Goal: Obtain resource: Download file/media

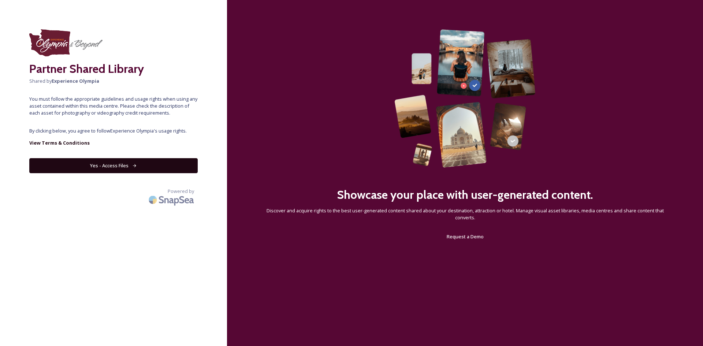
click at [126, 164] on button "Yes - Access Files" at bounding box center [113, 165] width 168 height 15
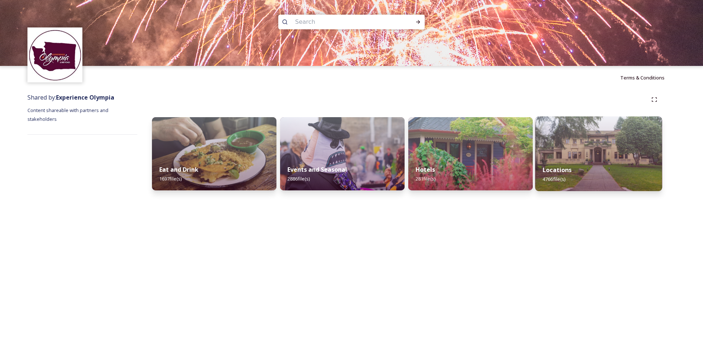
click at [590, 148] on img at bounding box center [598, 153] width 127 height 75
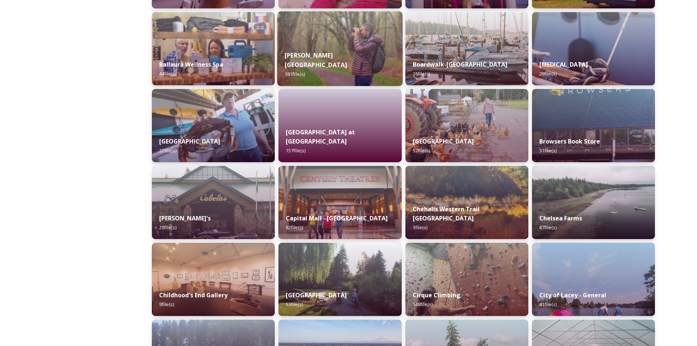
scroll to position [183, 0]
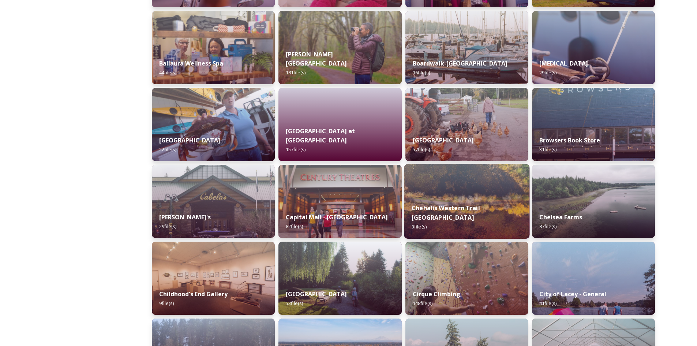
click at [463, 184] on img at bounding box center [467, 201] width 126 height 75
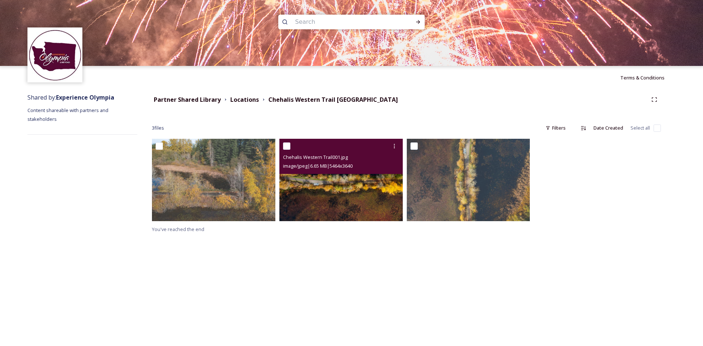
click at [378, 201] on img at bounding box center [340, 180] width 123 height 82
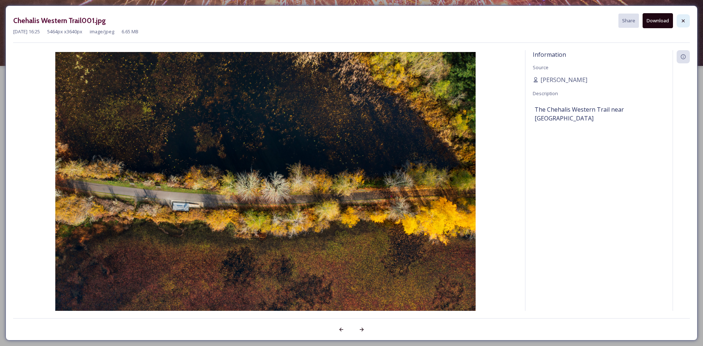
click at [683, 19] on icon at bounding box center [683, 21] width 6 height 6
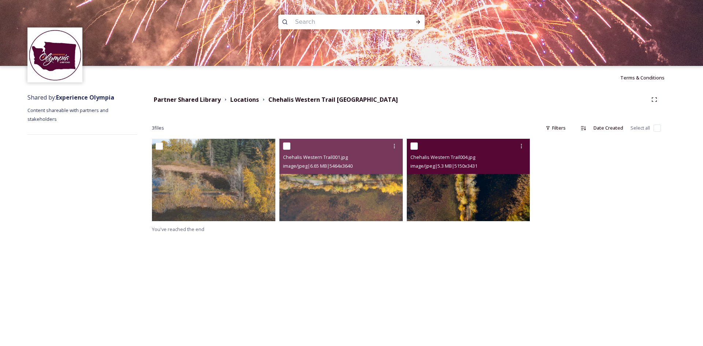
click at [498, 207] on img at bounding box center [468, 180] width 123 height 82
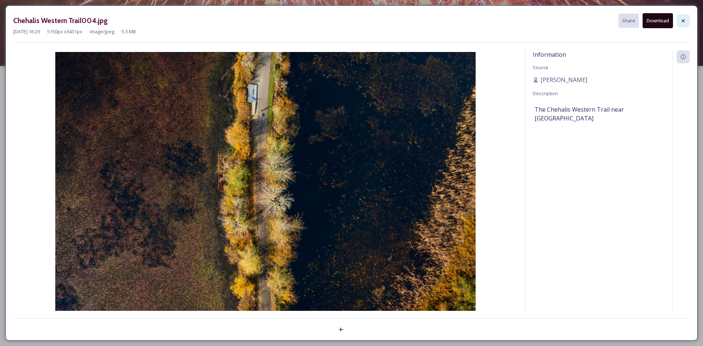
click at [684, 18] on icon at bounding box center [683, 21] width 6 height 6
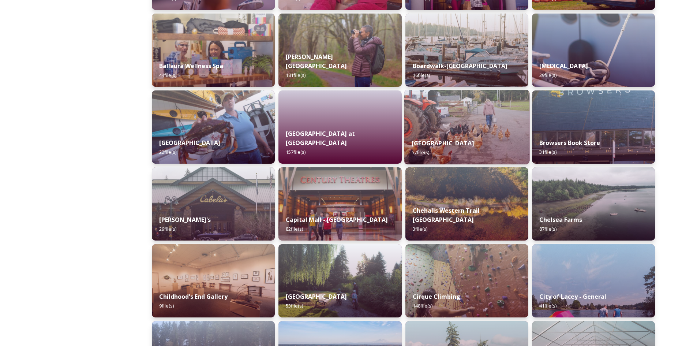
scroll to position [256, 0]
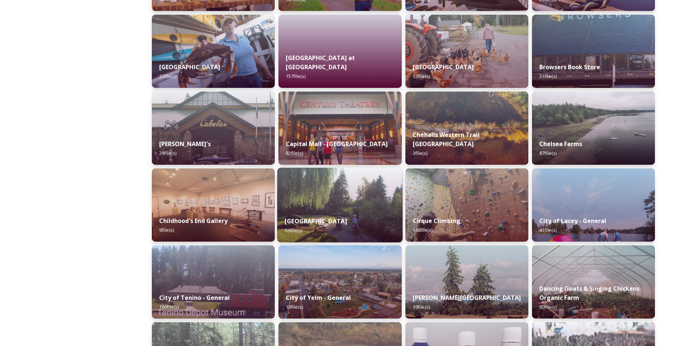
click at [322, 204] on img at bounding box center [340, 205] width 126 height 75
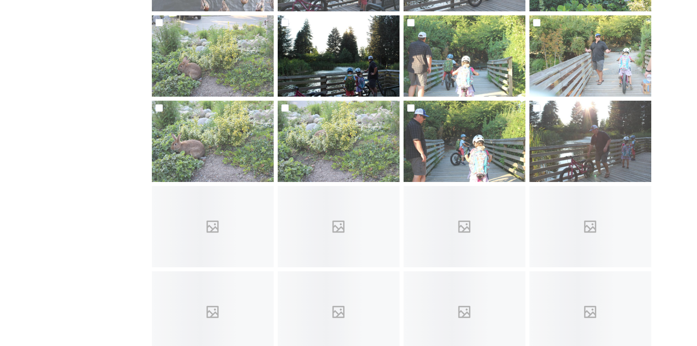
scroll to position [900, 0]
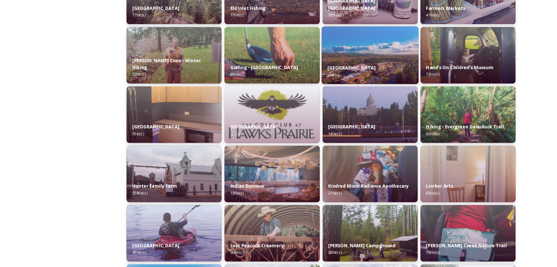
scroll to position [622, 0]
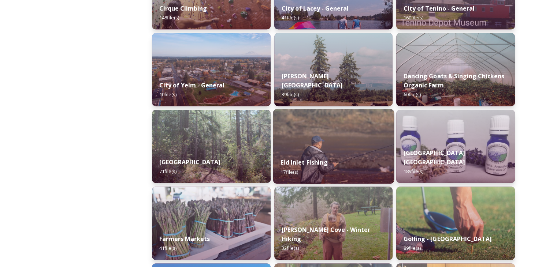
click at [281, 126] on img at bounding box center [333, 146] width 121 height 75
